Goal: Information Seeking & Learning: Check status

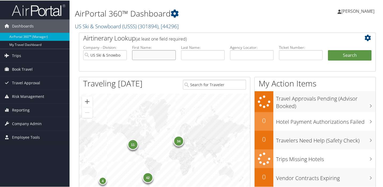
click at [137, 55] on input "text" at bounding box center [154, 55] width 44 height 10
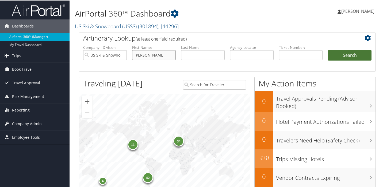
type input "kober"
click at [351, 53] on button "Search" at bounding box center [350, 55] width 44 height 11
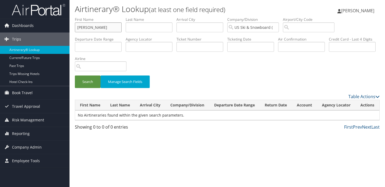
click at [92, 27] on input "kober" at bounding box center [98, 27] width 47 height 10
type input "k"
click at [138, 26] on input "text" at bounding box center [149, 27] width 47 height 10
click at [83, 82] on button "Search" at bounding box center [88, 82] width 26 height 13
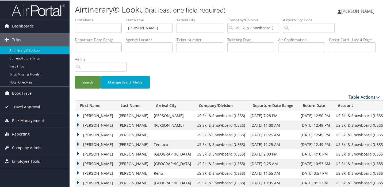
click at [78, 125] on td "JOSHUA ELIO" at bounding box center [95, 125] width 41 height 10
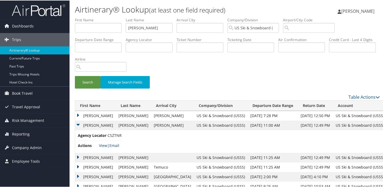
scroll to position [5, 0]
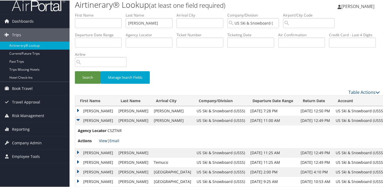
click at [102, 140] on link "View" at bounding box center [103, 140] width 8 height 5
click at [79, 110] on td "JOSHUA ELIO" at bounding box center [95, 111] width 41 height 10
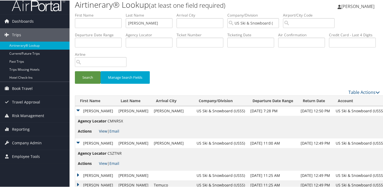
click at [100, 130] on link "View" at bounding box center [103, 130] width 8 height 5
click at [142, 22] on input "kober" at bounding box center [149, 23] width 47 height 10
type input "k"
click at [191, 88] on div "Search Manage Search Fields" at bounding box center [227, 80] width 313 height 18
click at [32, 44] on link "Airtinerary® Lookup" at bounding box center [35, 45] width 70 height 8
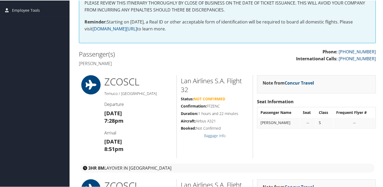
scroll to position [109, 0]
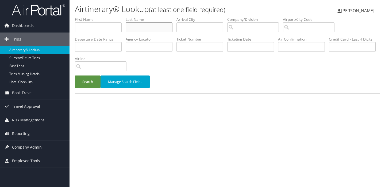
click at [143, 28] on input "text" at bounding box center [149, 27] width 47 height 10
click at [87, 82] on button "Search" at bounding box center [88, 82] width 26 height 13
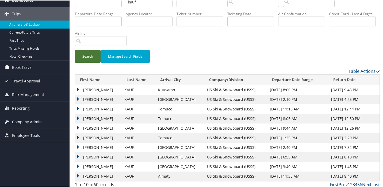
scroll to position [27, 0]
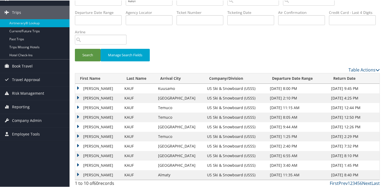
click at [77, 116] on td "JAELIN CHARLOTTE" at bounding box center [98, 117] width 47 height 10
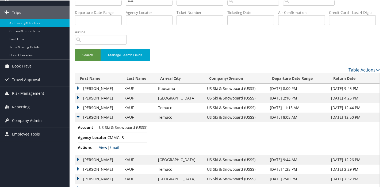
click at [102, 147] on link "View" at bounding box center [103, 147] width 8 height 5
click at [78, 107] on td "JAELIN CHARLOTTE" at bounding box center [98, 108] width 47 height 10
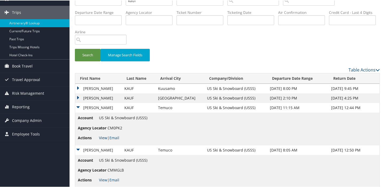
click at [102, 137] on link "View" at bounding box center [103, 137] width 8 height 5
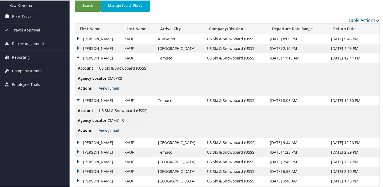
scroll to position [94, 0]
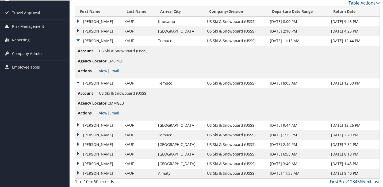
click at [102, 113] on link "View" at bounding box center [103, 112] width 8 height 5
click at [78, 134] on td "JAELIN CHARLOTTE" at bounding box center [98, 135] width 47 height 10
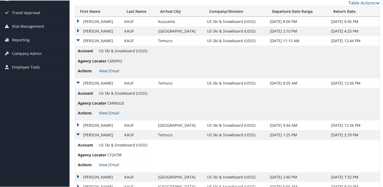
click at [102, 164] on link "View" at bounding box center [103, 164] width 8 height 5
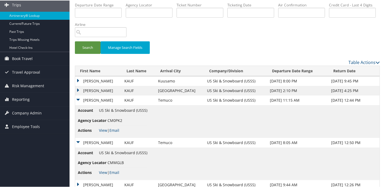
scroll to position [0, 0]
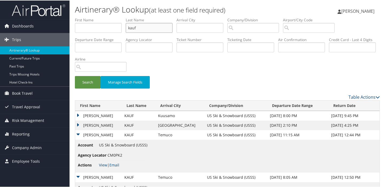
click at [139, 29] on input "kauf" at bounding box center [149, 27] width 47 height 10
type input "k"
type input "giaccio"
click at [84, 82] on button "Search" at bounding box center [88, 82] width 26 height 13
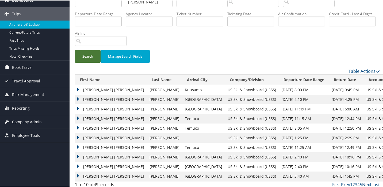
scroll to position [29, 0]
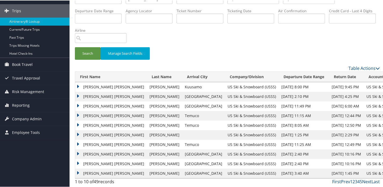
click at [78, 144] on td "OLIVIA MARY" at bounding box center [111, 145] width 72 height 10
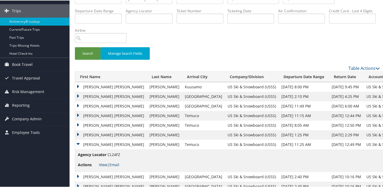
click at [101, 164] on link "View" at bounding box center [103, 164] width 8 height 5
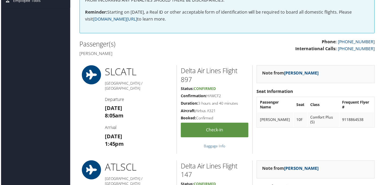
scroll to position [111, 0]
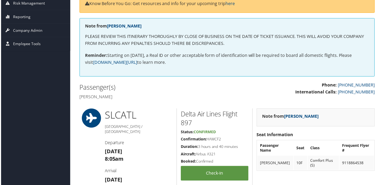
scroll to position [7, 0]
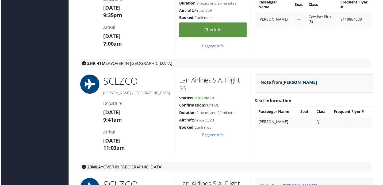
scroll to position [305, 2]
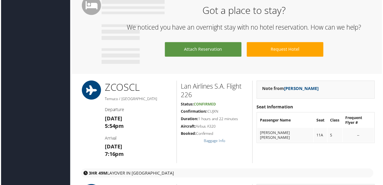
scroll to position [472, 0]
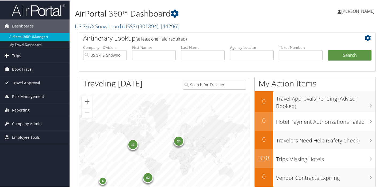
click at [17, 55] on span "Trips" at bounding box center [16, 55] width 9 height 13
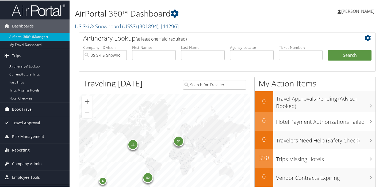
click at [21, 107] on span "Book Travel" at bounding box center [22, 108] width 21 height 13
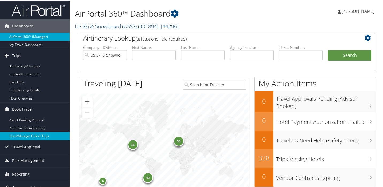
click at [41, 135] on link "Book/Manage Online Trips" at bounding box center [35, 136] width 70 height 8
